Goal: Information Seeking & Learning: Understand process/instructions

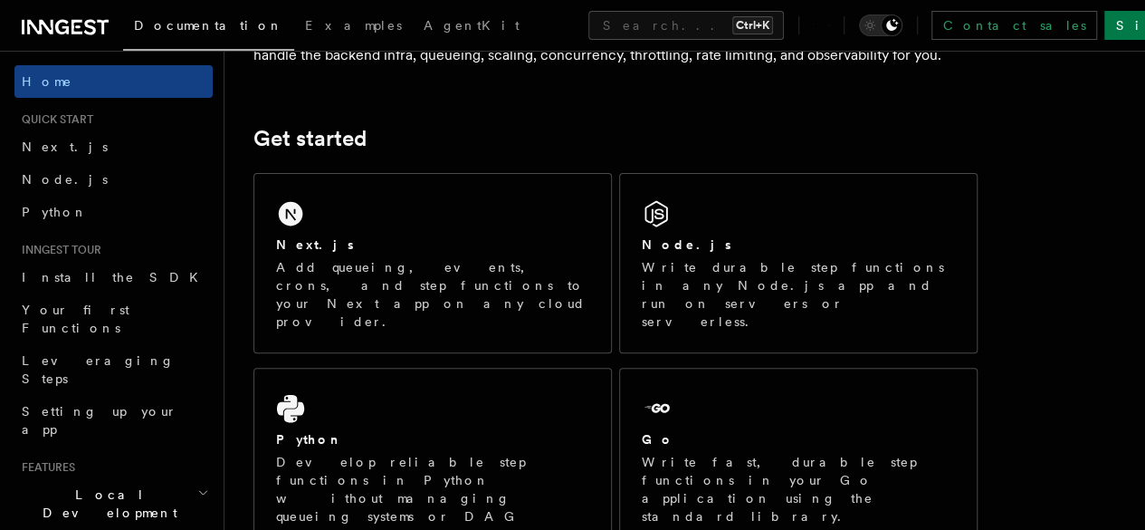
scroll to position [209, 0]
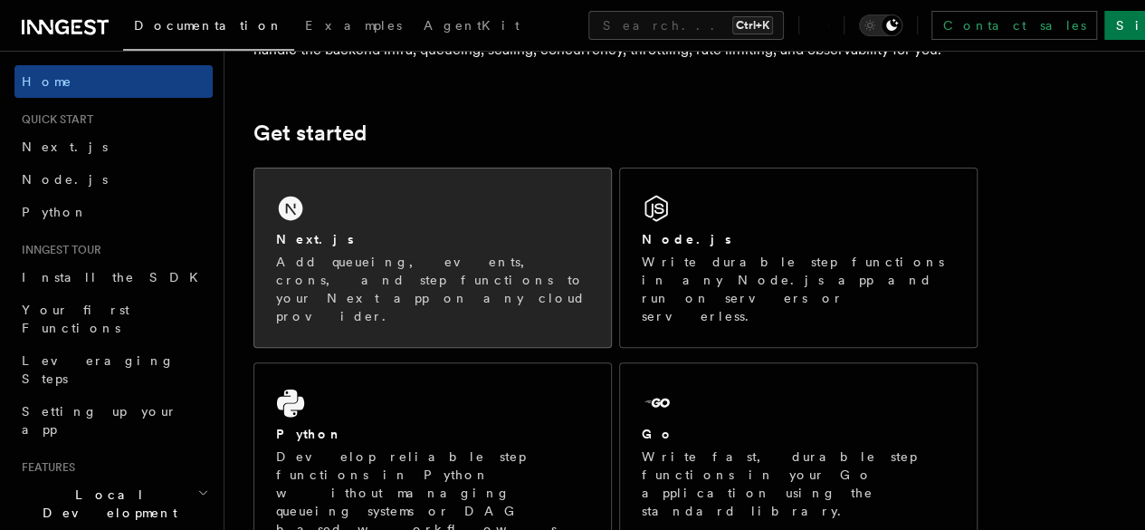
click at [378, 292] on p "Add queueing, events, crons, and step functions to your Next app on any cloud p…" at bounding box center [432, 289] width 313 height 72
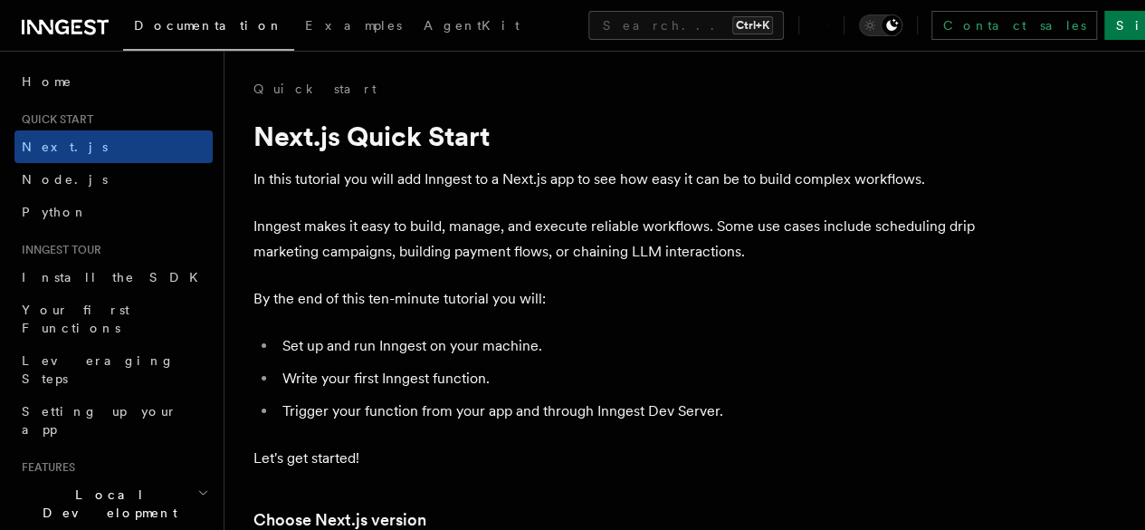
scroll to position [130, 0]
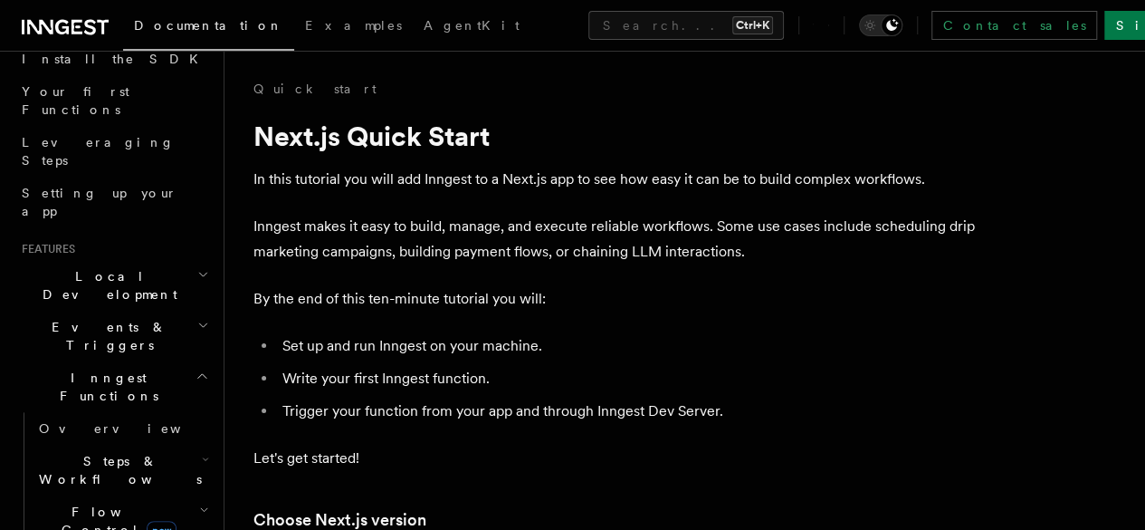
scroll to position [0, 0]
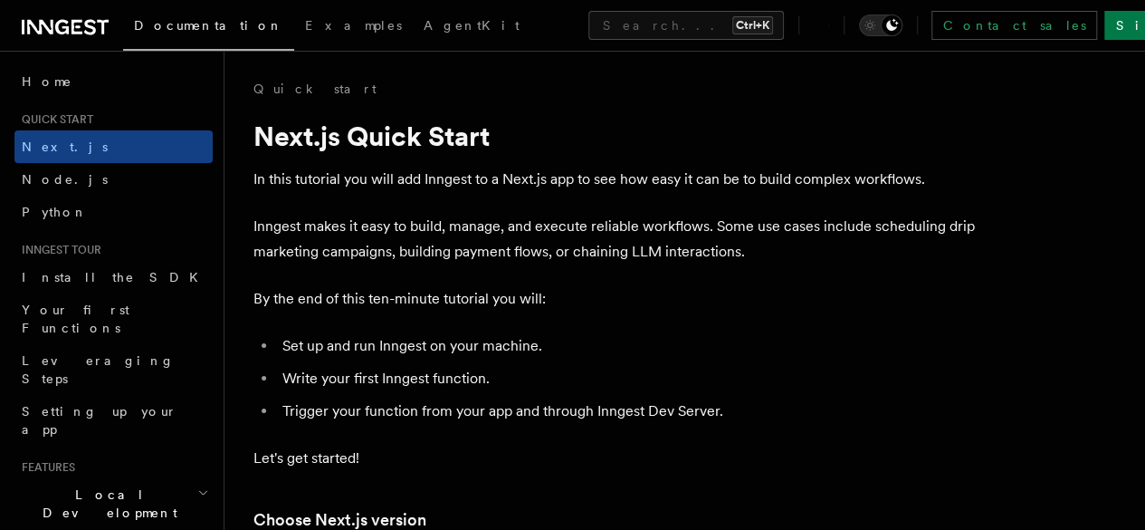
click at [691, 264] on p "Inngest makes it easy to build, manage, and execute reliable workflows. Some us…" at bounding box center [615, 239] width 724 height 51
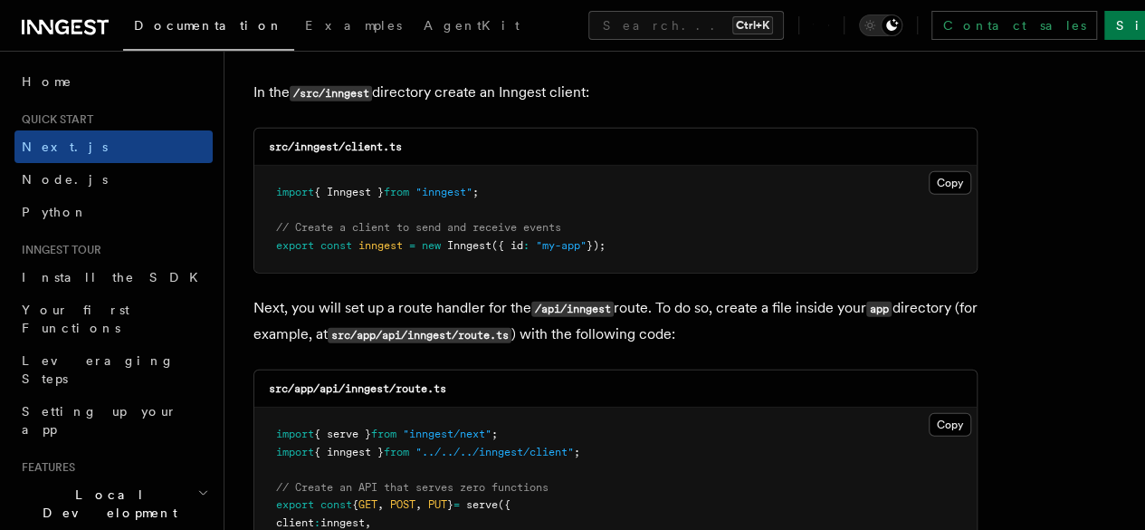
scroll to position [2354, 0]
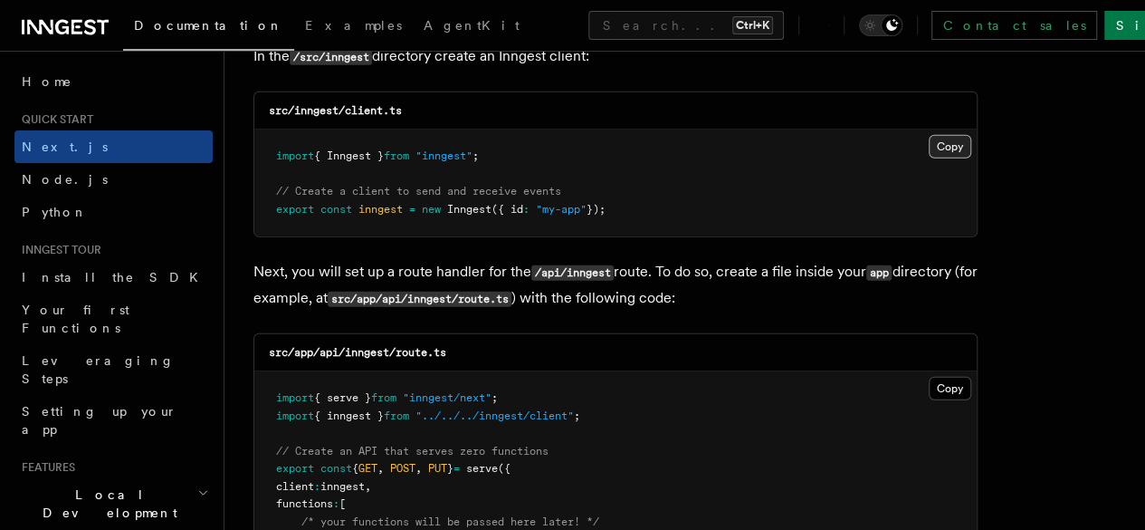
click at [929, 135] on button "Copy Copied" at bounding box center [950, 147] width 43 height 24
click at [929, 377] on button "Copy Copied" at bounding box center [950, 389] width 43 height 24
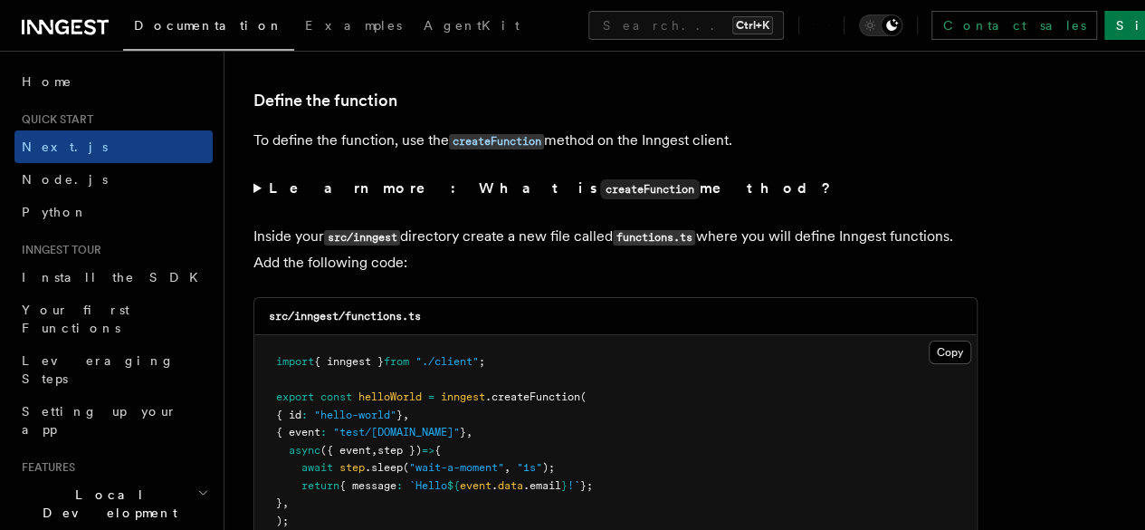
scroll to position [3078, 0]
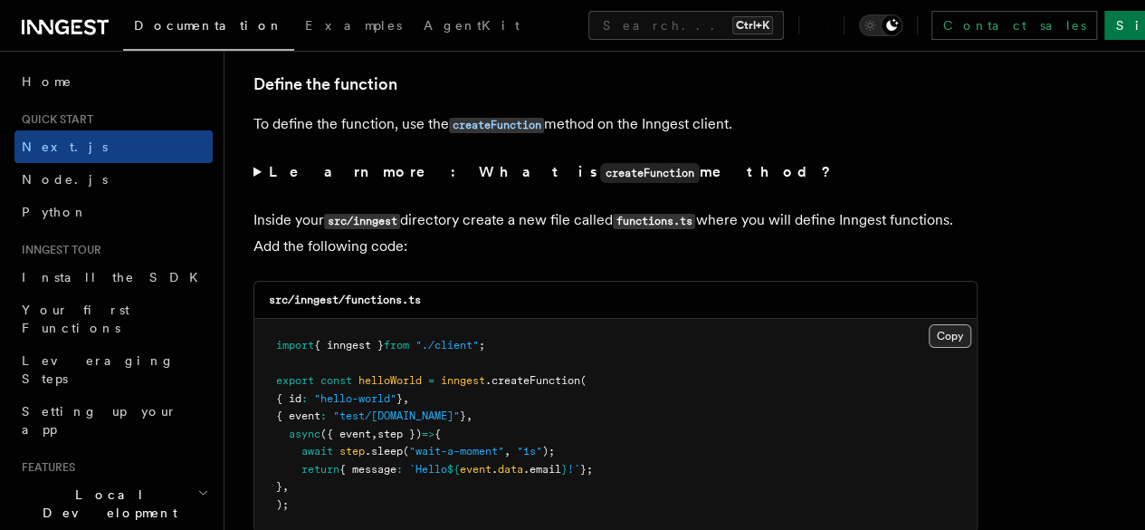
click at [929, 324] on button "Copy Copied" at bounding box center [950, 336] width 43 height 24
